Goal: Find contact information: Find contact information

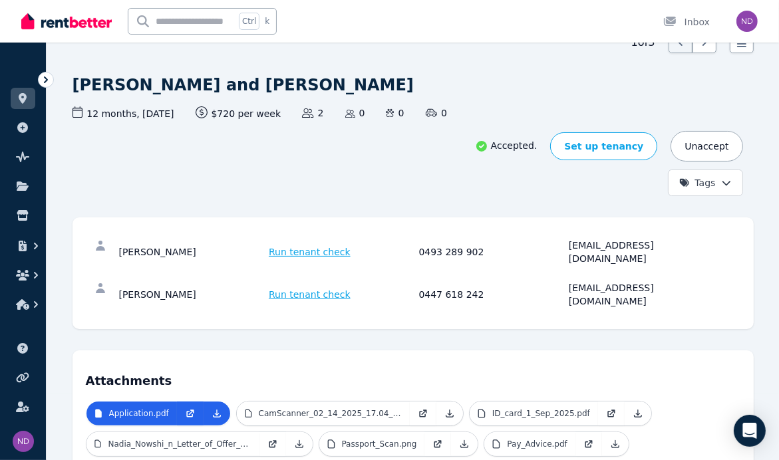
click at [126, 241] on div "[PERSON_NAME]" at bounding box center [192, 252] width 146 height 27
click at [126, 240] on div "[PERSON_NAME]" at bounding box center [192, 252] width 146 height 27
copy div "[PERSON_NAME]"
drag, startPoint x: 122, startPoint y: 277, endPoint x: 218, endPoint y: 271, distance: 96.6
click at [218, 281] on div "[PERSON_NAME]" at bounding box center [192, 294] width 146 height 27
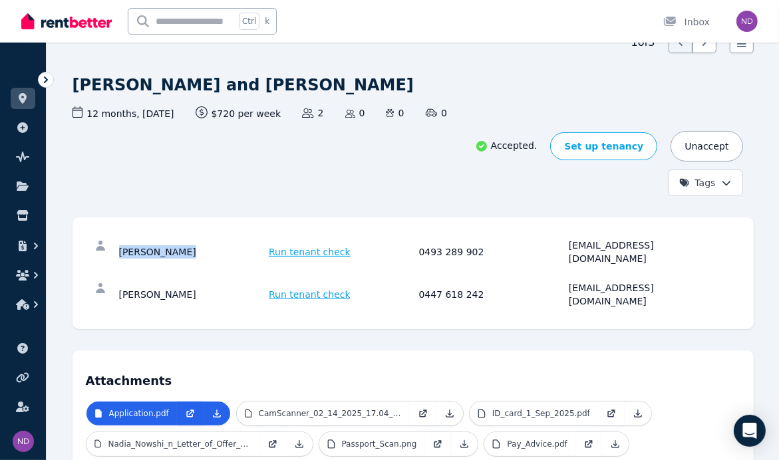
copy div "[PERSON_NAME]"
drag, startPoint x: 472, startPoint y: 245, endPoint x: 416, endPoint y: 314, distance: 88.5
click at [415, 244] on div "[PERSON_NAME] Run tenant check 0493 289 902 [EMAIL_ADDRESS][DOMAIN_NAME]" at bounding box center [417, 252] width 596 height 27
copy div "0493 289 902"
click at [431, 281] on div "0447 618 242" at bounding box center [492, 294] width 146 height 27
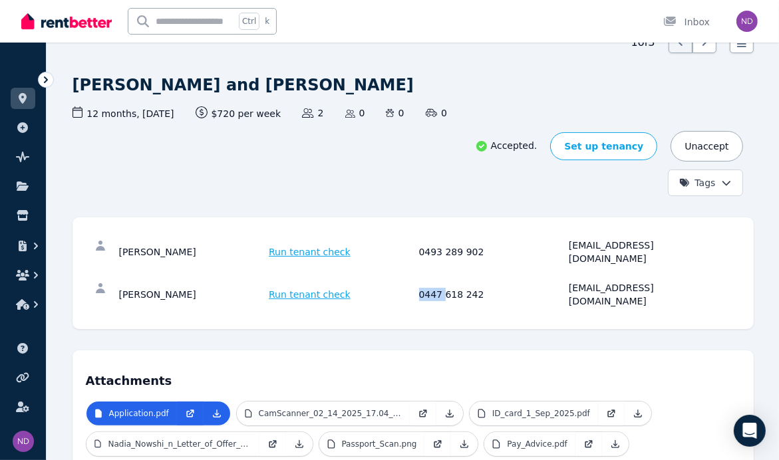
click at [430, 281] on div "0447 618 242" at bounding box center [492, 294] width 146 height 27
drag, startPoint x: 479, startPoint y: 272, endPoint x: 420, endPoint y: 269, distance: 58.6
click at [420, 281] on div "0447 618 242" at bounding box center [492, 294] width 146 height 27
copy div "0447 618 242"
click at [631, 242] on div "[EMAIL_ADDRESS][DOMAIN_NAME]" at bounding box center [642, 252] width 146 height 27
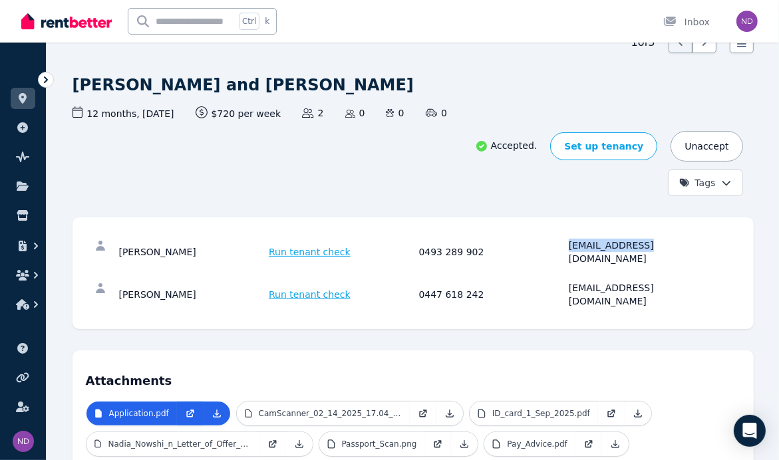
click at [631, 242] on div "[EMAIL_ADDRESS][DOMAIN_NAME]" at bounding box center [642, 252] width 146 height 27
copy div "nadianowshin758"
click at [597, 281] on div "[EMAIL_ADDRESS][DOMAIN_NAME]" at bounding box center [642, 294] width 146 height 27
copy div "azrhyme10405"
